Goal: Find specific page/section: Find specific page/section

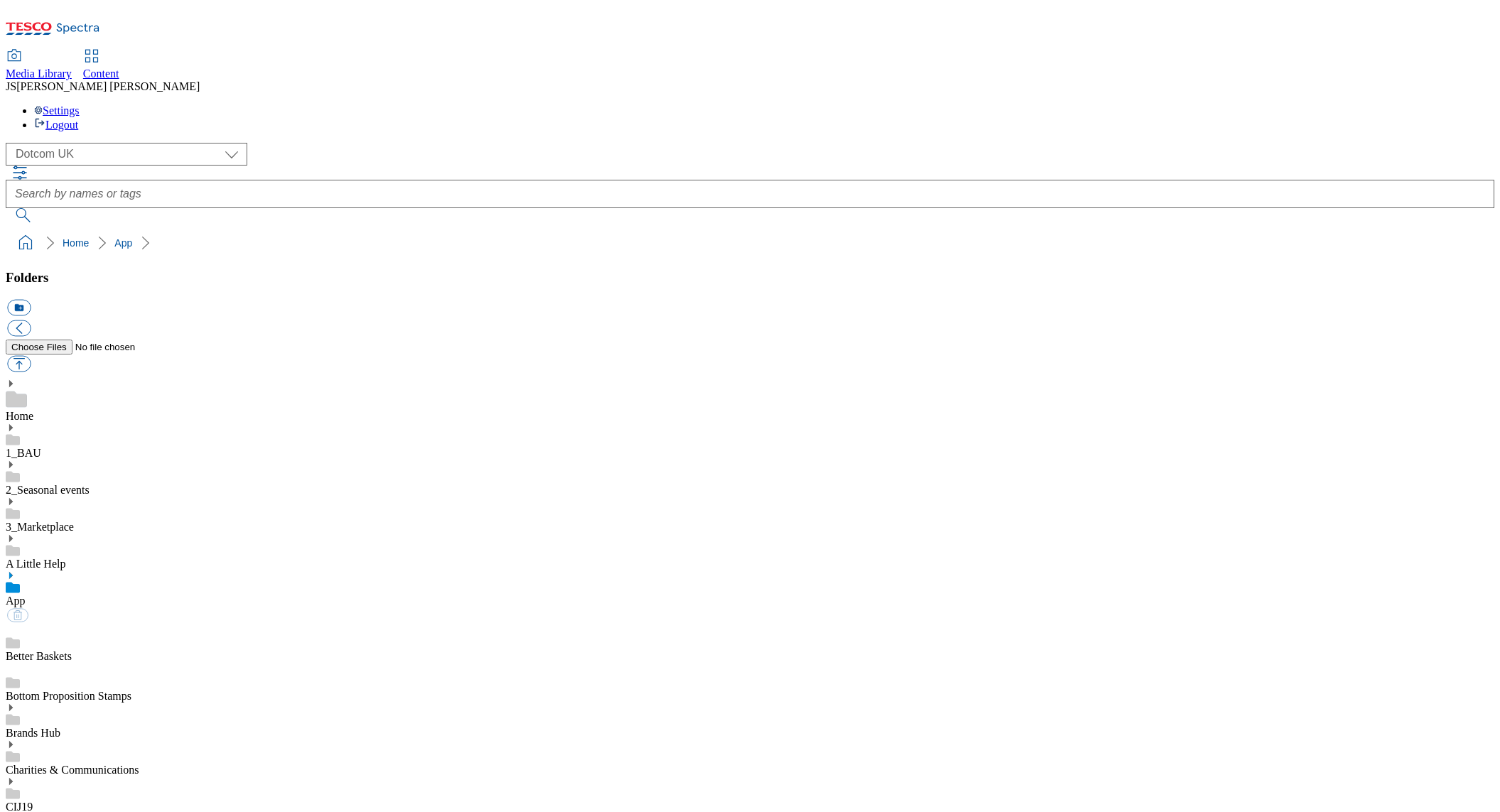
scroll to position [1, 0]
click at [110, 143] on select "Clubcard Marketing Dotcom UK GHS Marketing UK GHS ROI iGHS Marketing CE MCA CZ …" at bounding box center [126, 154] width 241 height 23
click at [116, 143] on select "Clubcard Marketing Dotcom UK GHS Marketing UK GHS ROI iGHS Marketing CE MCA CZ …" at bounding box center [126, 154] width 241 height 23
click at [10, 143] on select "Clubcard Marketing Dotcom UK GHS Marketing UK GHS ROI iGHS Marketing CE MCA CZ …" at bounding box center [126, 154] width 241 height 23
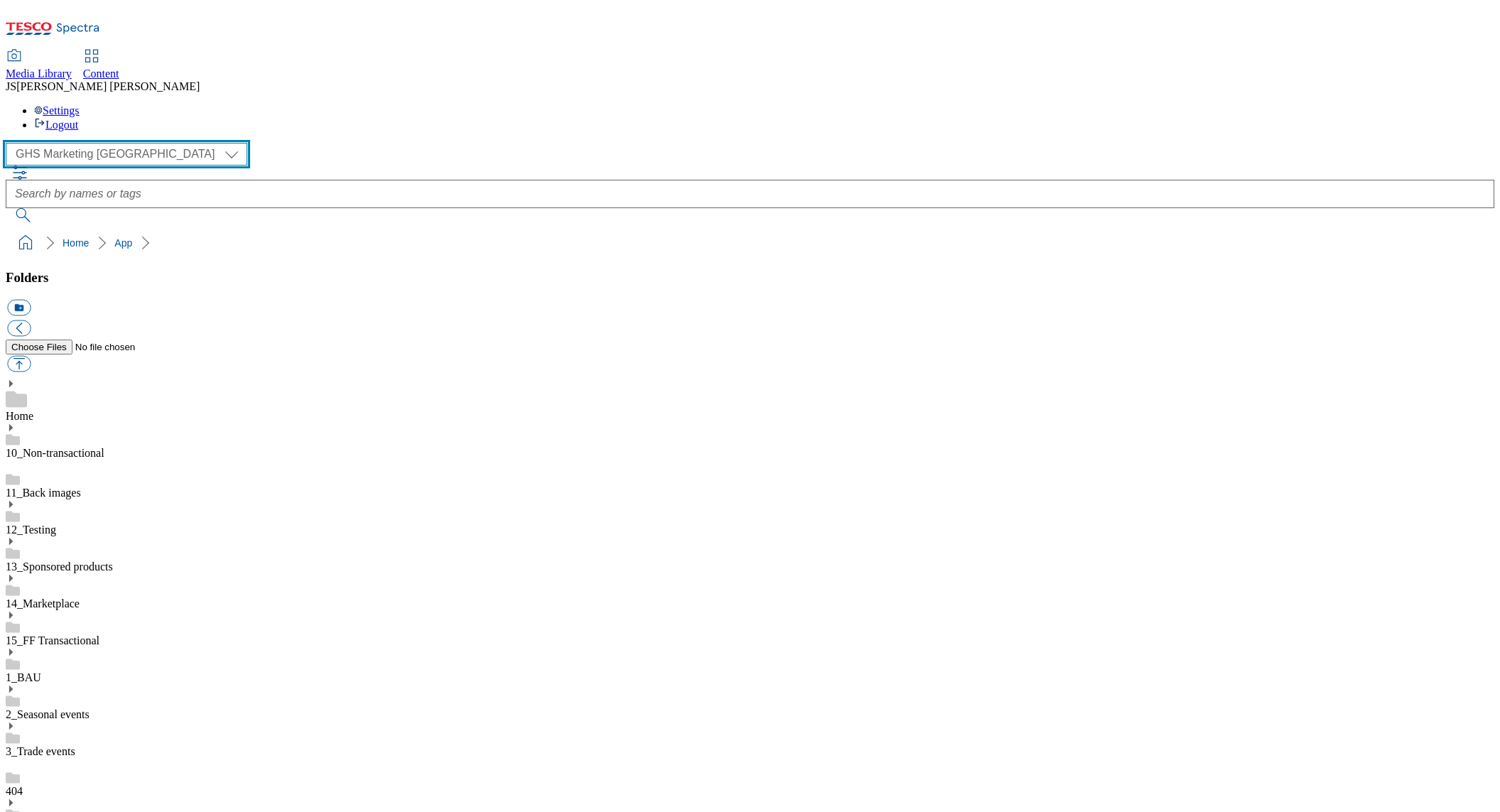
click at [114, 143] on select "Clubcard Marketing Dotcom UK GHS Marketing UK GHS ROI iGHS Marketing CE MCA CZ …" at bounding box center [126, 154] width 241 height 23
select select "flare-clubcard-mktg"
click at [10, 143] on select "Clubcard Marketing Dotcom UK GHS Marketing UK GHS ROI iGHS Marketing CE MCA CZ …" at bounding box center [126, 154] width 241 height 23
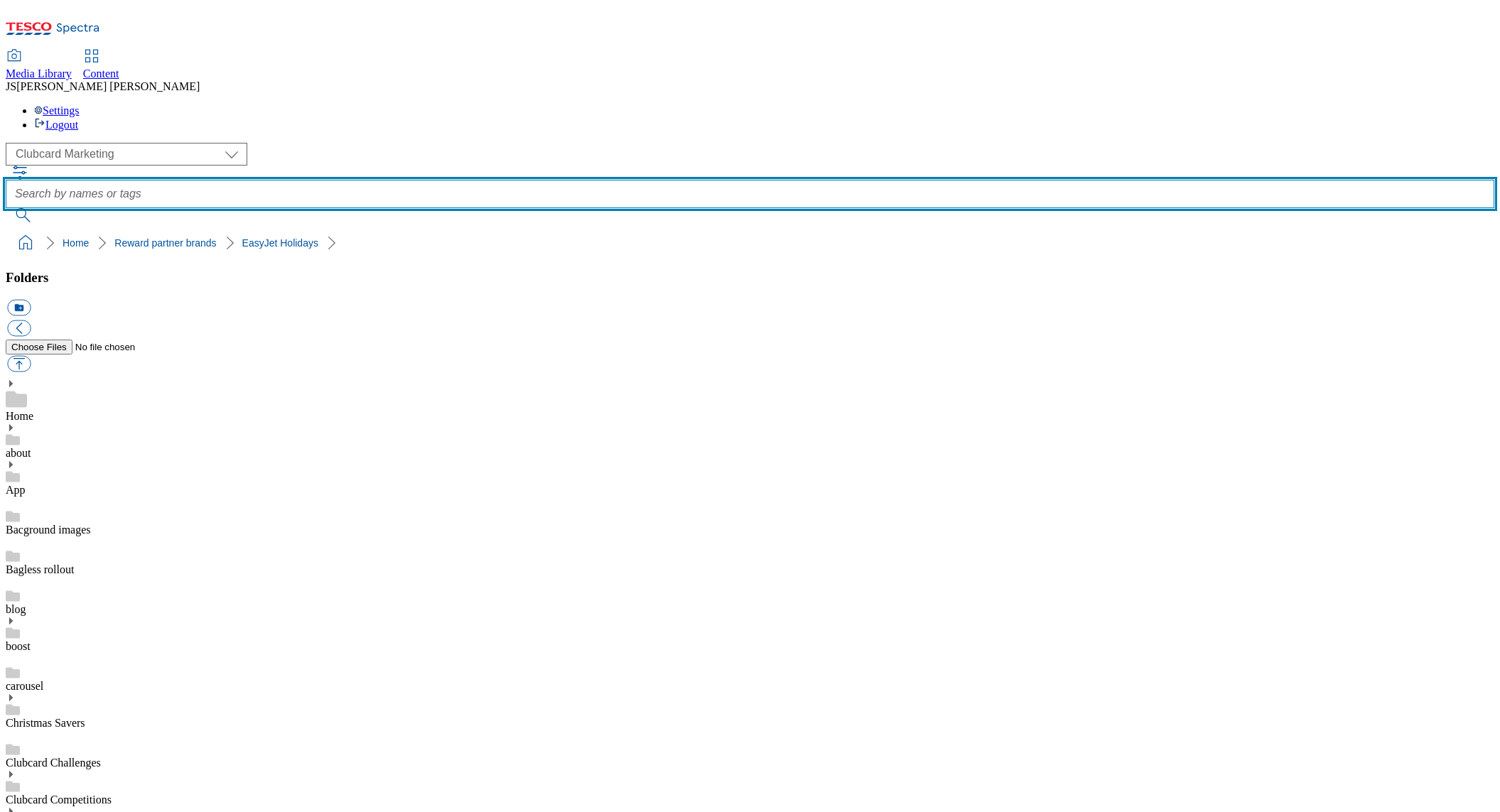
click at [595, 180] on input "text" at bounding box center [750, 194] width 1489 height 29
type input "easyjet"
click at [6, 208] on button "submit" at bounding box center [24, 215] width 37 height 14
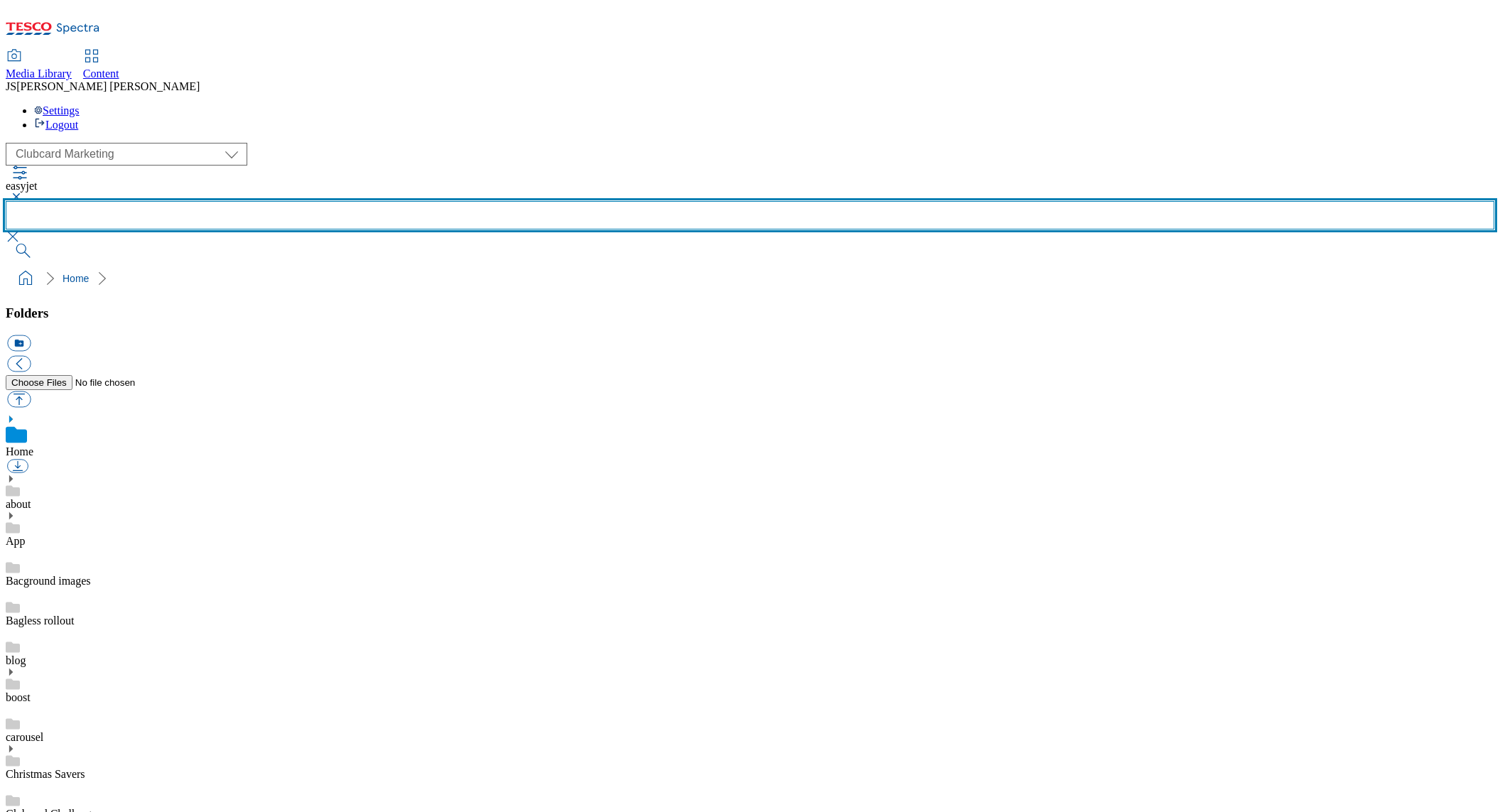
scroll to position [201, 0]
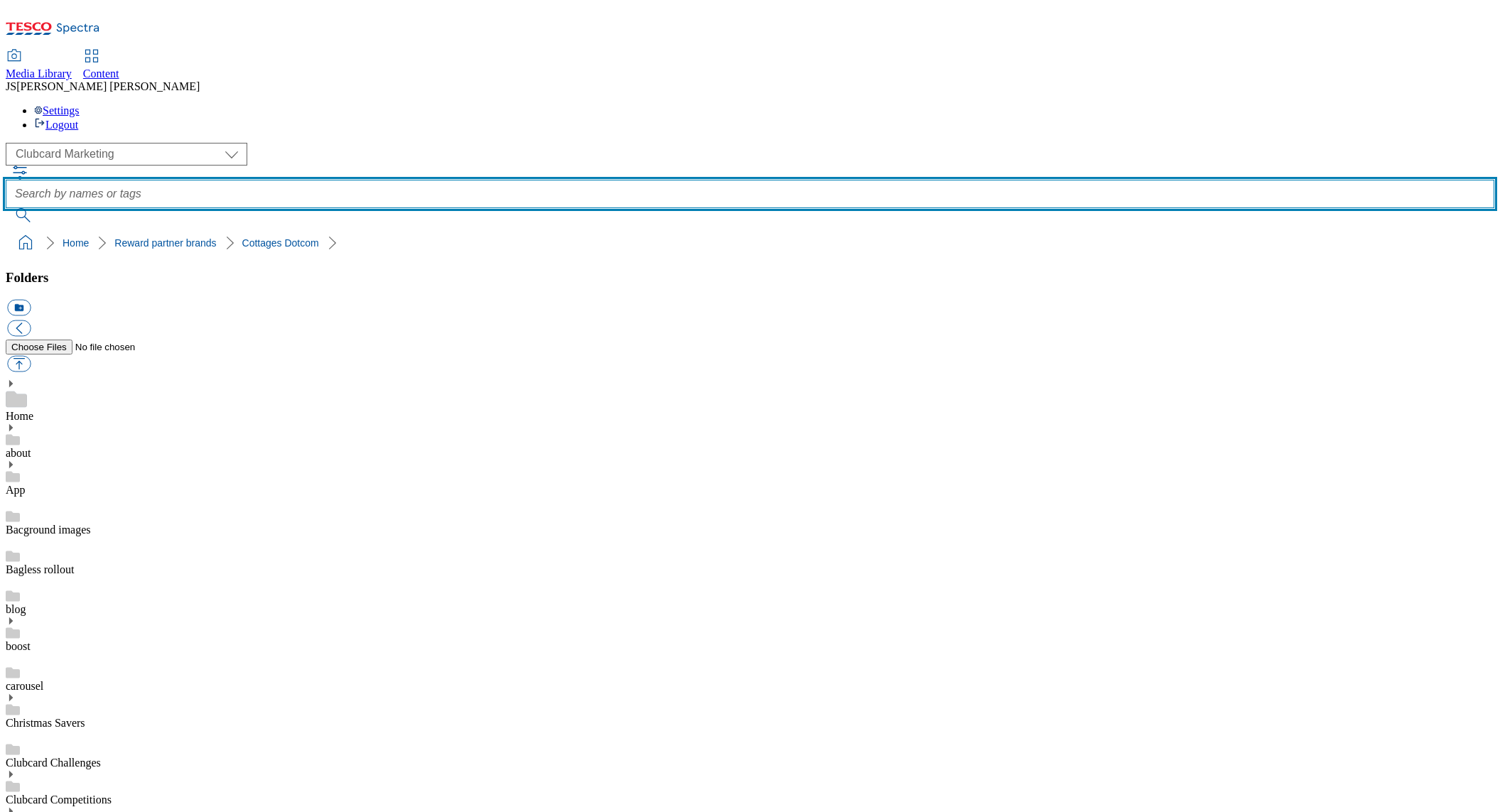
click at [535, 180] on input "text" at bounding box center [750, 194] width 1489 height 29
type input "cottages"
click at [6, 208] on button "submit" at bounding box center [24, 215] width 37 height 14
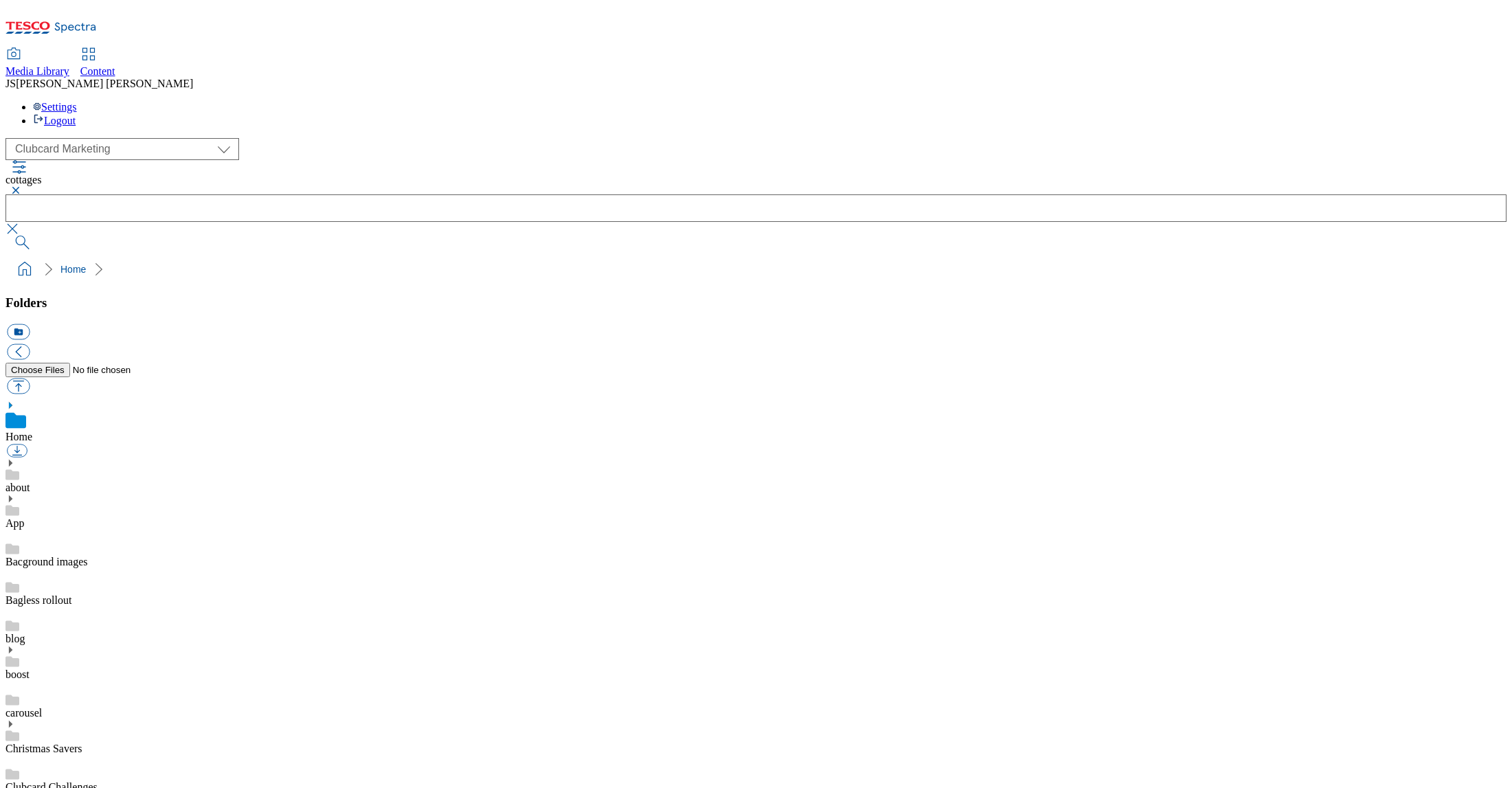
scroll to position [303, 0]
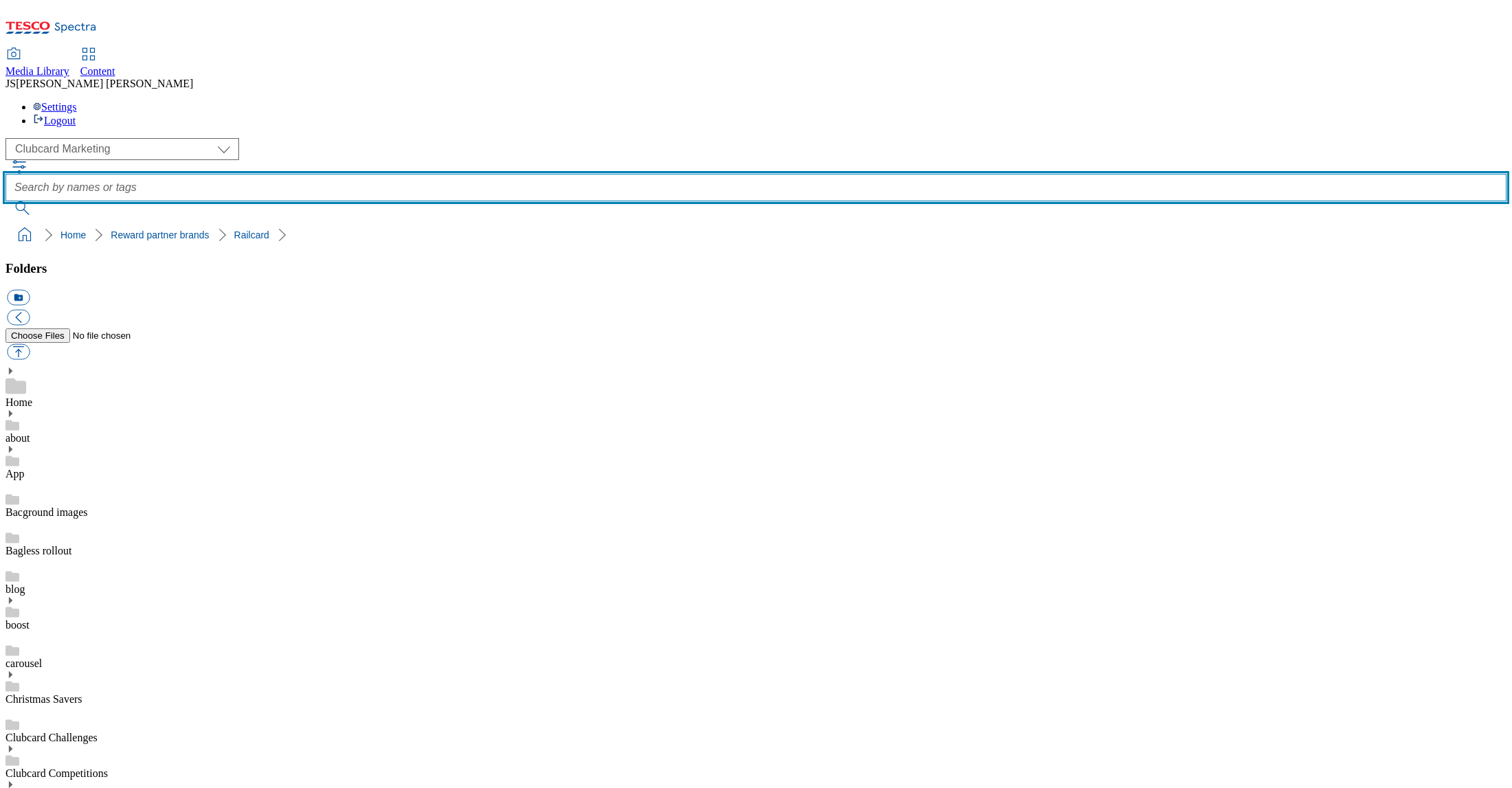
click at [561, 174] on input "text" at bounding box center [756, 188] width 1501 height 28
click at [512, 174] on input "zizi" at bounding box center [756, 188] width 1501 height 28
type input "zizzi"
click at [6, 201] on button "submit" at bounding box center [23, 208] width 36 height 14
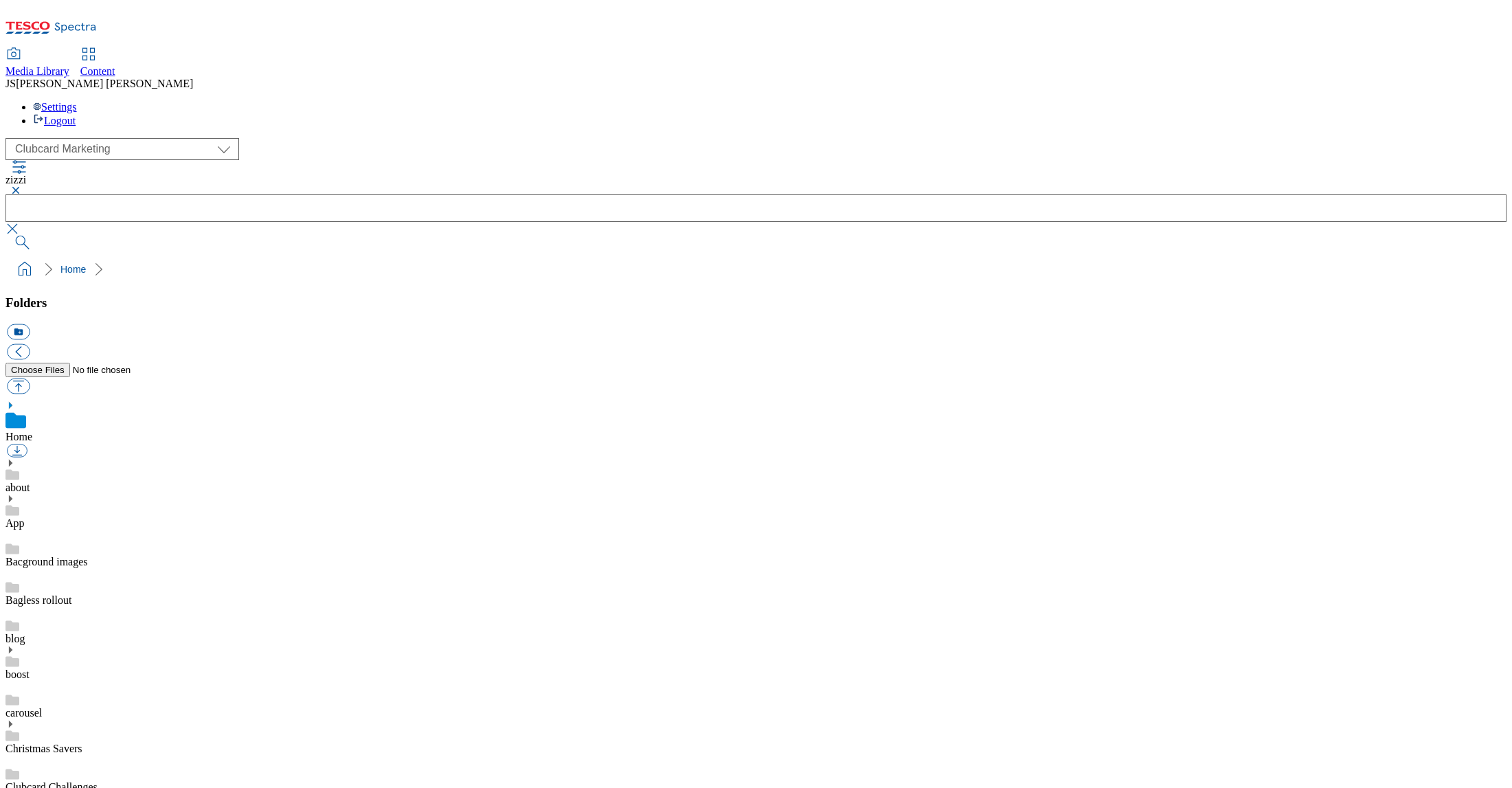
click at [22, 186] on button "button" at bounding box center [14, 190] width 17 height 8
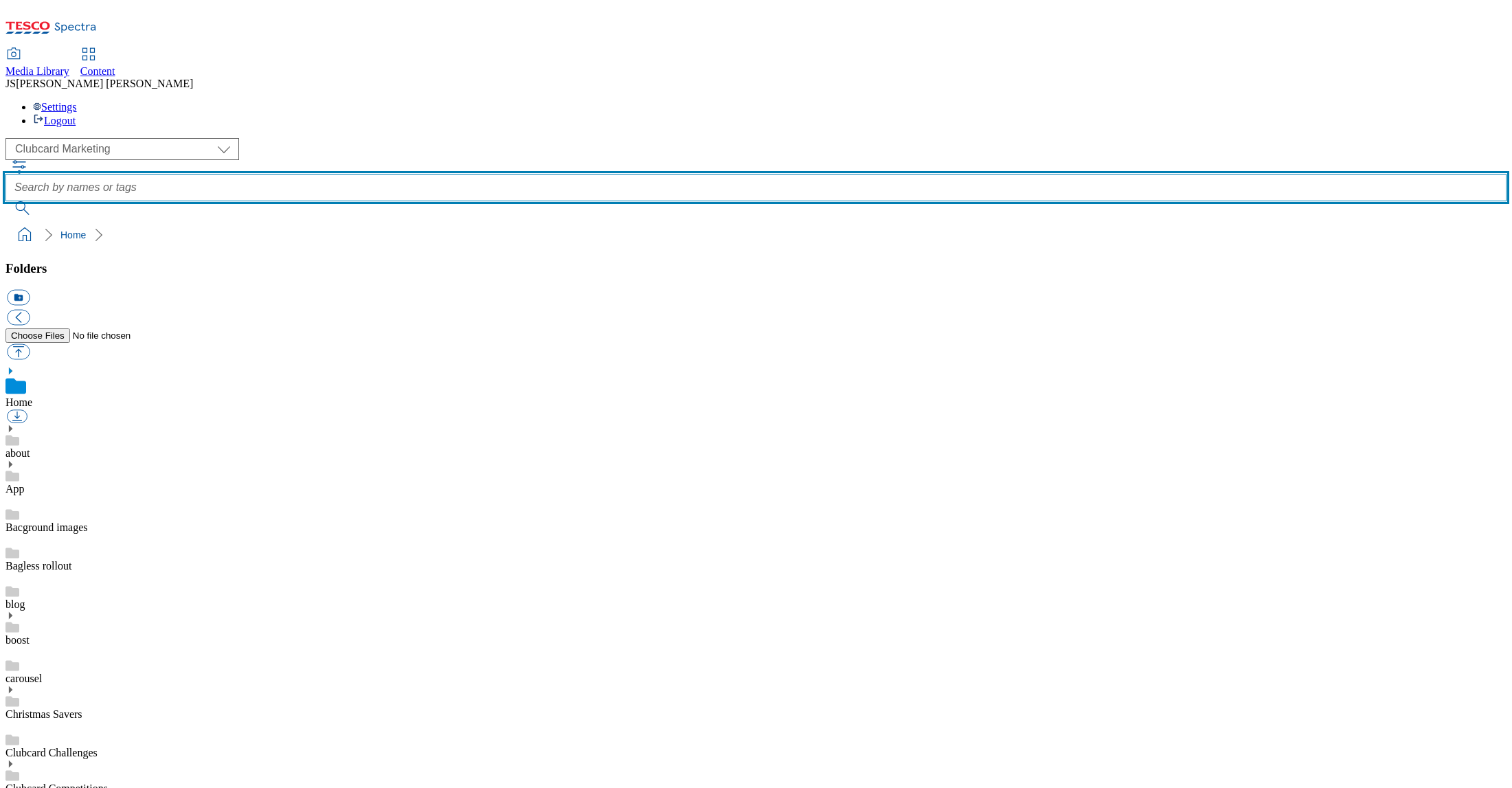
click at [552, 174] on input "text" at bounding box center [756, 188] width 1501 height 28
type input "easyjet"
click at [6, 201] on button "submit" at bounding box center [23, 208] width 36 height 14
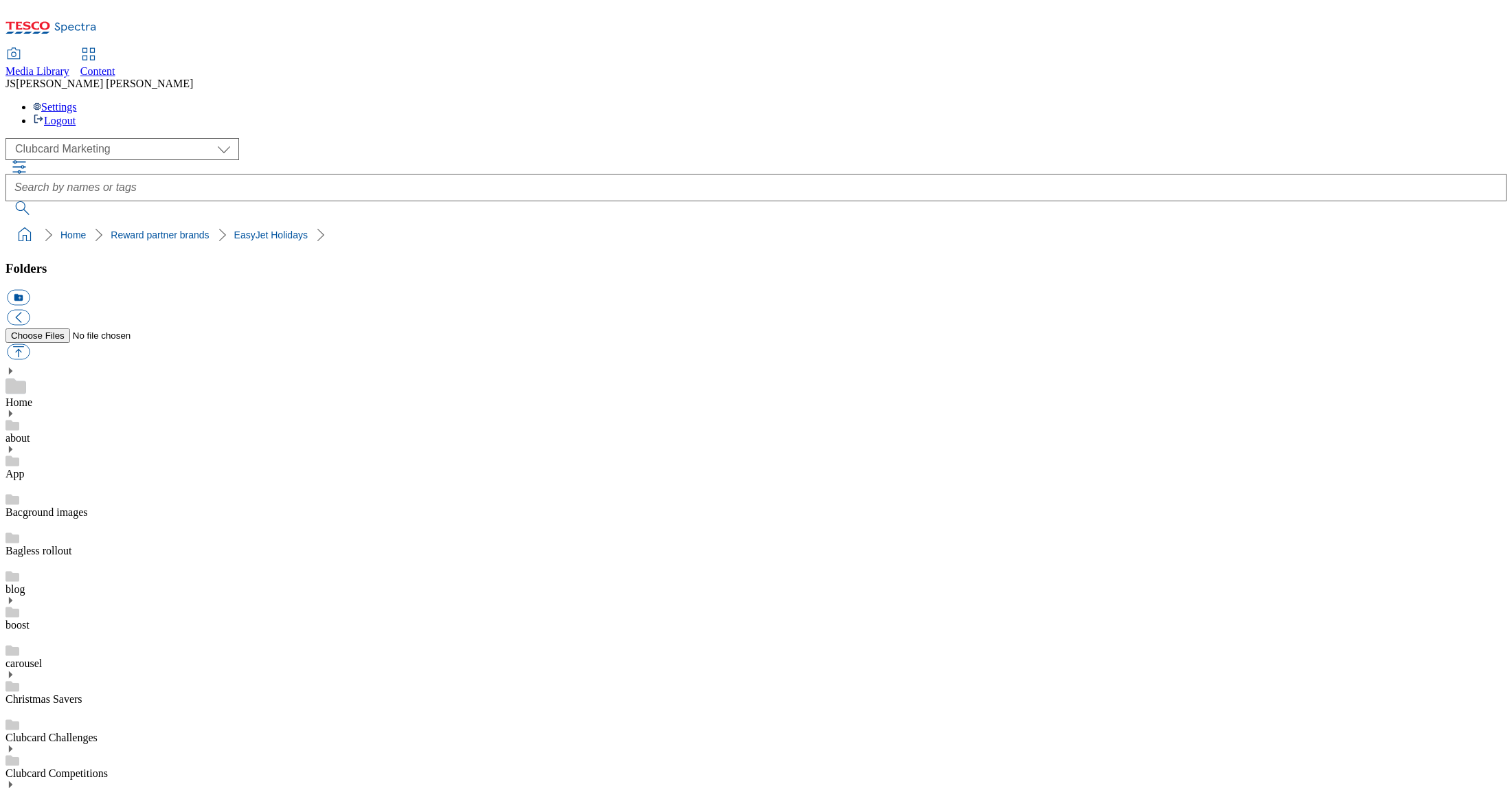
scroll to position [1106, 0]
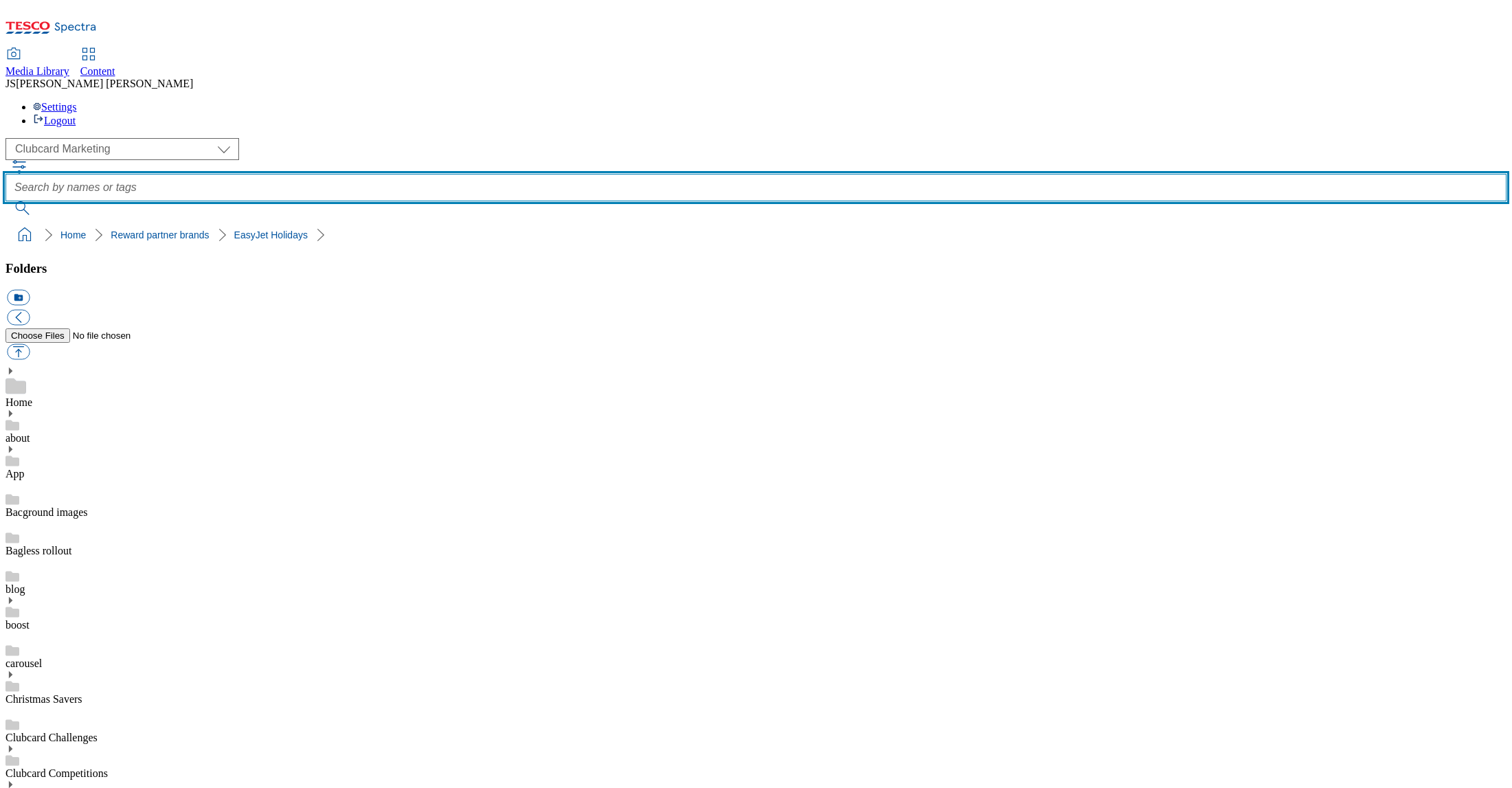
click at [557, 174] on input "text" at bounding box center [756, 188] width 1501 height 28
type input "railcard"
click at [6, 201] on button "submit" at bounding box center [23, 208] width 36 height 14
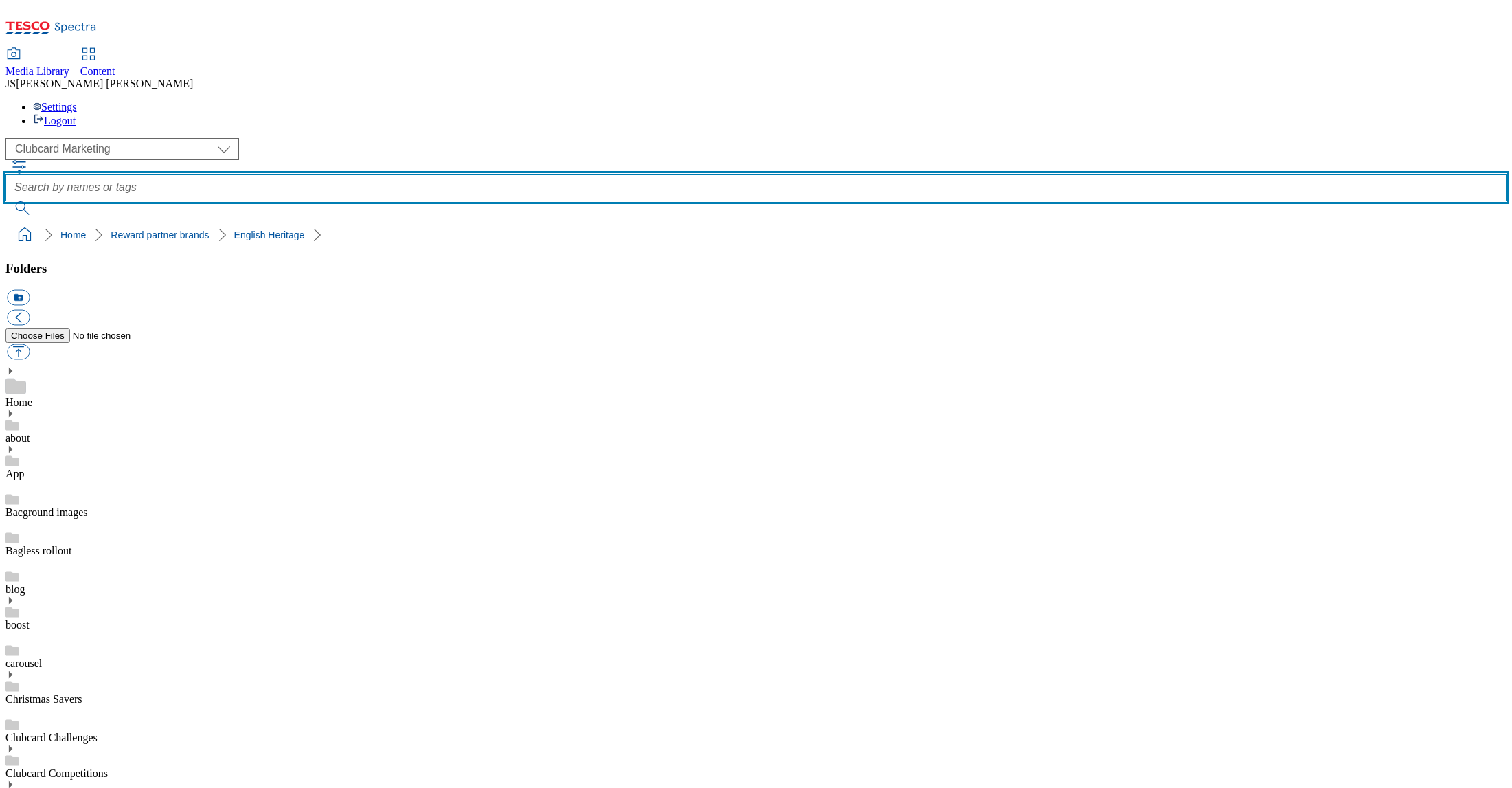
click at [628, 174] on input "text" at bounding box center [756, 188] width 1501 height 28
type input "english heritage"
click at [6, 201] on button "submit" at bounding box center [23, 208] width 36 height 14
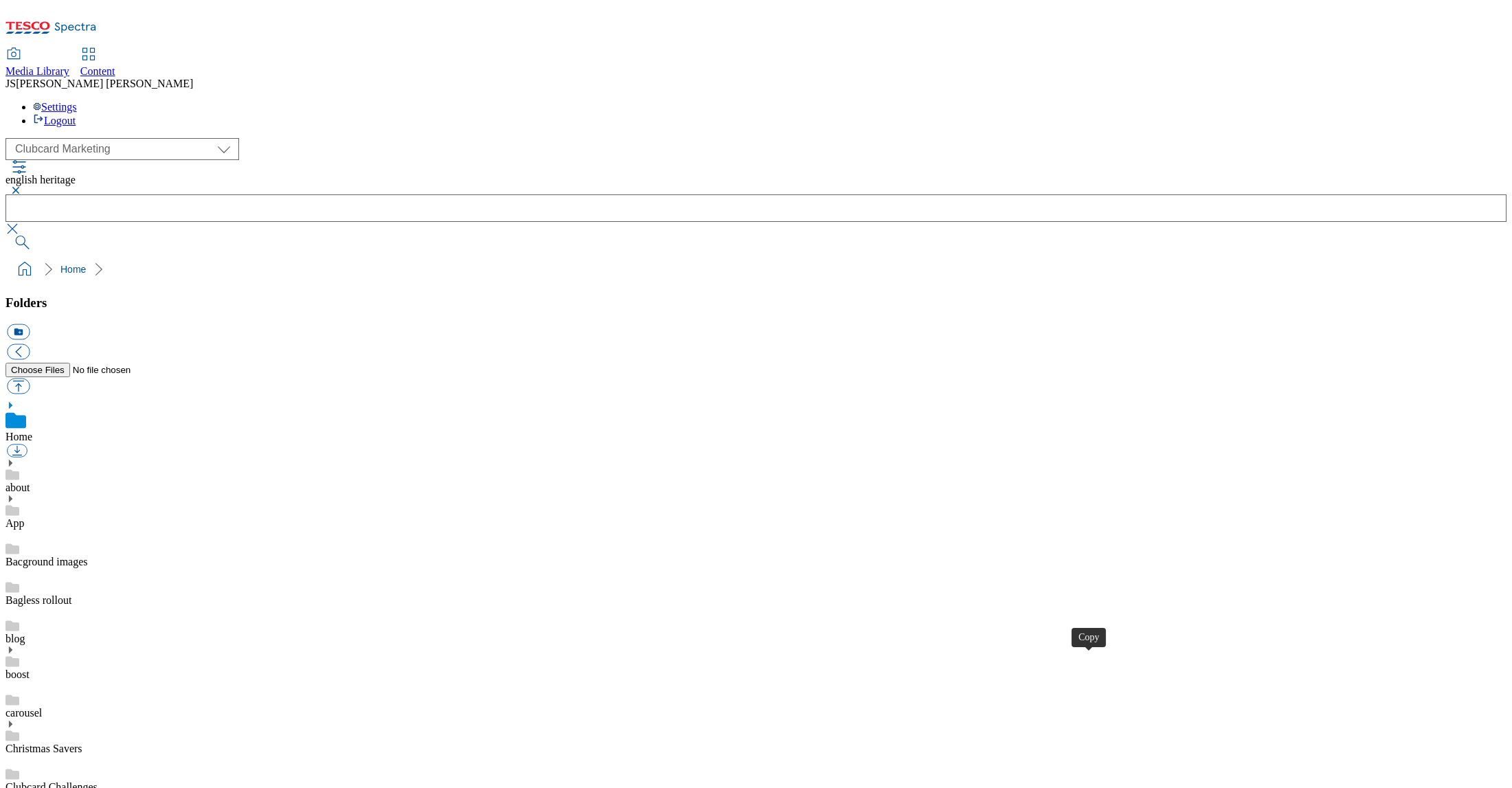
scroll to position [392, 0]
